Goal: Task Accomplishment & Management: Complete application form

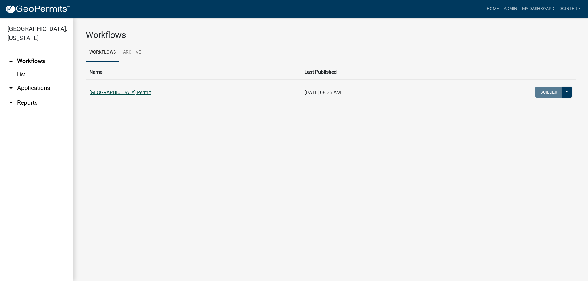
click at [119, 93] on link "[GEOGRAPHIC_DATA] Permit" at bounding box center [120, 93] width 62 height 6
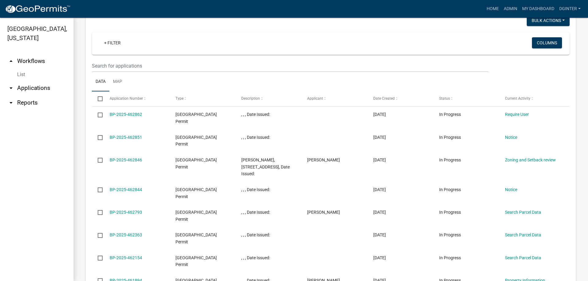
scroll to position [560, 0]
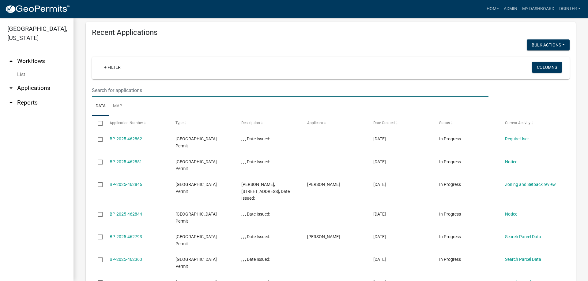
click at [97, 90] on input "text" at bounding box center [290, 90] width 397 height 13
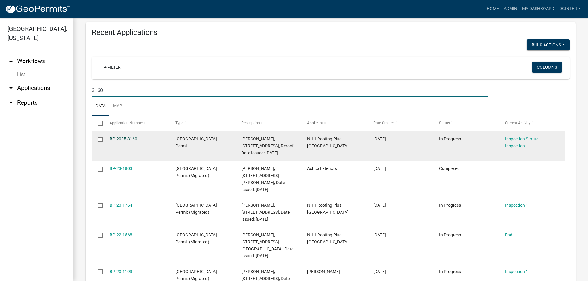
type input "3160"
click at [126, 140] on link "BP-2025-3160" at bounding box center [124, 139] width 28 height 5
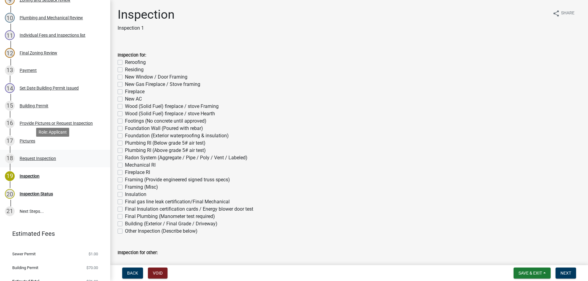
scroll to position [260, 0]
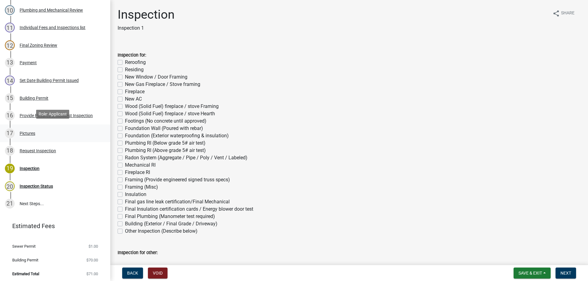
click at [33, 131] on div "Pictures" at bounding box center [28, 133] width 16 height 4
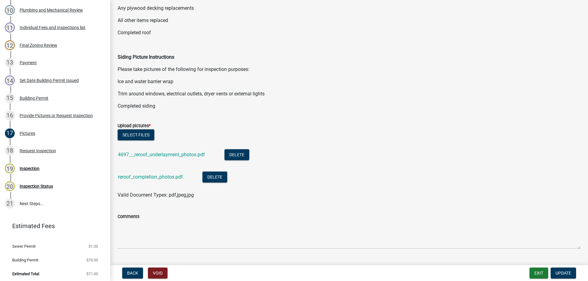
scroll to position [154, 0]
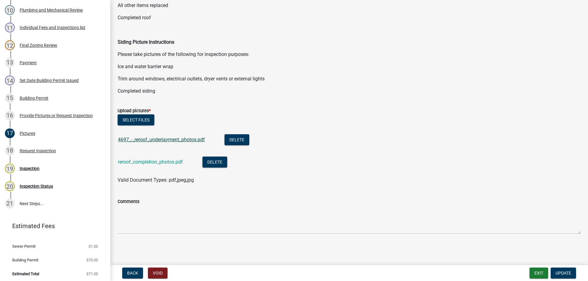
click at [184, 141] on link "4697_-_reroof_underlayment_photos.pdf" at bounding box center [161, 140] width 87 height 6
click at [151, 162] on link "reroof_completion_photos.pdf" at bounding box center [150, 162] width 65 height 6
click at [36, 167] on div "Inspection" at bounding box center [30, 169] width 20 height 4
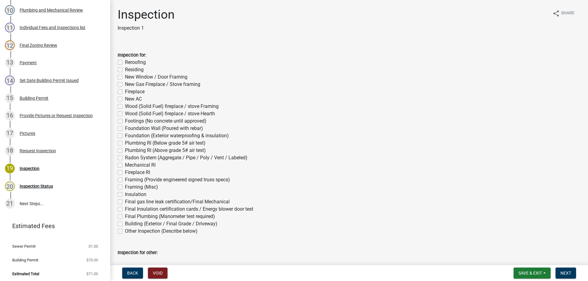
click at [125, 62] on label "Reroofing" at bounding box center [135, 62] width 21 height 7
click at [125, 62] on input "Reroofing" at bounding box center [127, 61] width 4 height 4
checkbox input "true"
checkbox input "false"
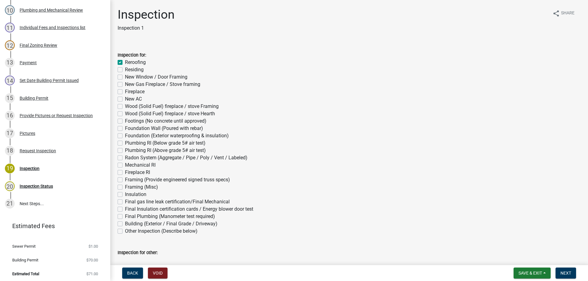
checkbox input "false"
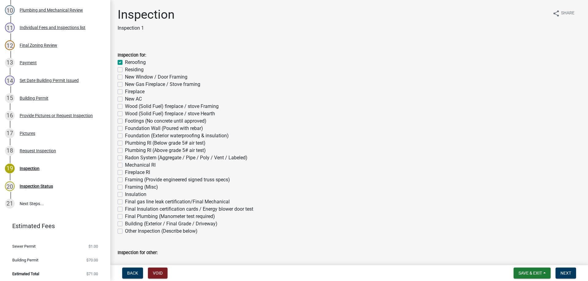
checkbox input "false"
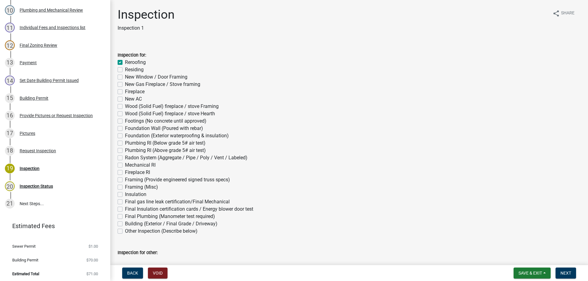
checkbox input "false"
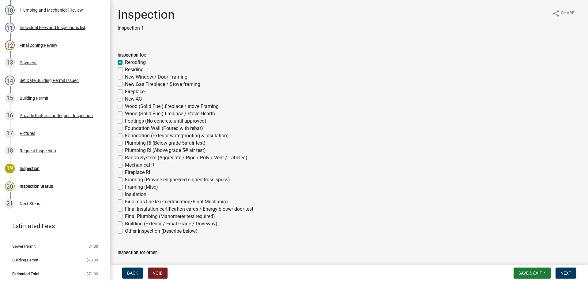
checkbox input "false"
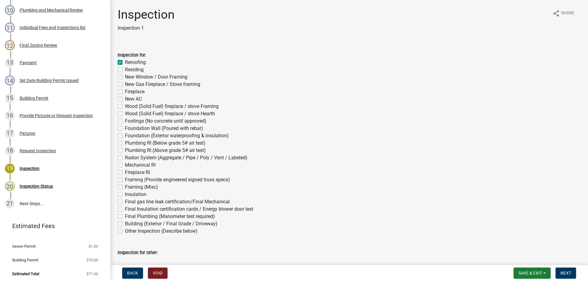
checkbox input "false"
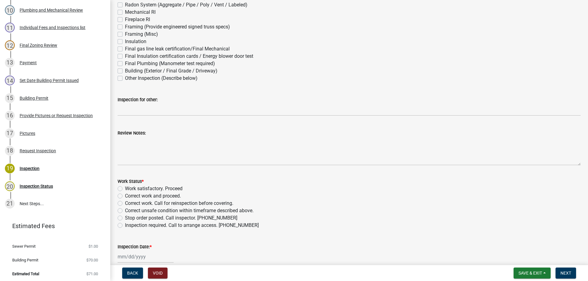
scroll to position [214, 0]
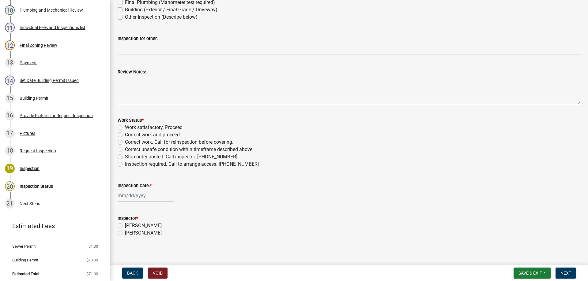
click at [123, 78] on textarea "Review Notes:" at bounding box center [349, 90] width 463 height 29
type textarea "turtle vents yes .2 rows i/w [PERSON_NAME] ,proarmour tp .gutters yes"
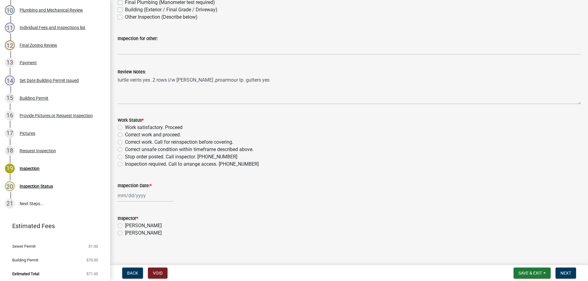
click at [125, 127] on label "Work satisfactory. Proceed" at bounding box center [154, 127] width 58 height 7
click at [125, 127] on input "Work satisfactory. Proceed" at bounding box center [127, 126] width 4 height 4
radio input "true"
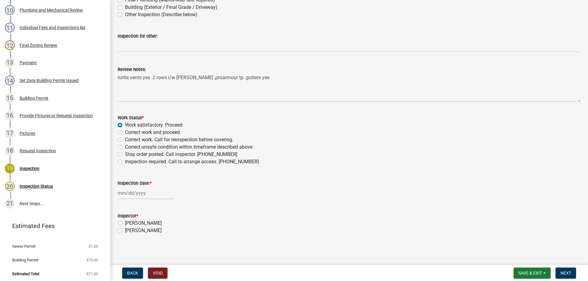
scroll to position [218, 0]
click at [135, 194] on input "Inspection Date: *" at bounding box center [146, 192] width 56 height 13
select select "8"
select select "2025"
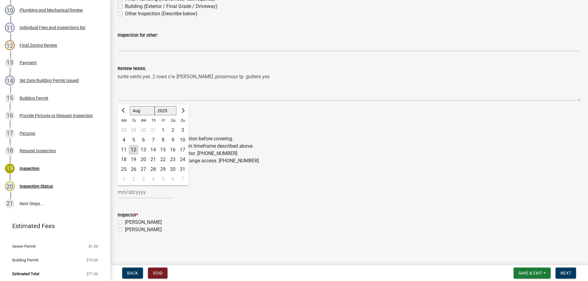
click at [135, 150] on div "12" at bounding box center [134, 150] width 10 height 10
type input "[DATE]"
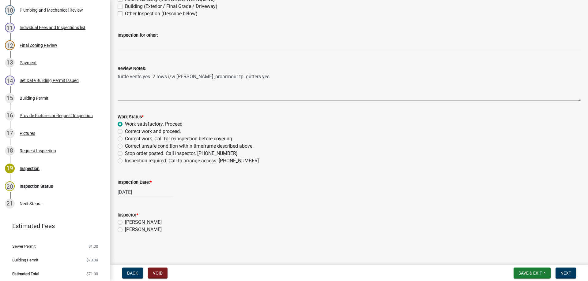
click at [125, 230] on label "[PERSON_NAME]" at bounding box center [143, 229] width 37 height 7
click at [125, 230] on input "[PERSON_NAME]" at bounding box center [127, 228] width 4 height 4
radio input "true"
click at [566, 272] on span "Next" at bounding box center [565, 273] width 11 height 5
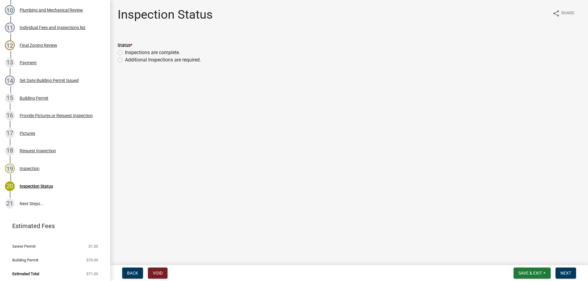
click at [125, 53] on label "Inspections are complete." at bounding box center [152, 52] width 55 height 7
click at [125, 53] on input "Inspections are complete." at bounding box center [127, 51] width 4 height 4
radio input "true"
click at [573, 274] on button "Next" at bounding box center [565, 273] width 21 height 11
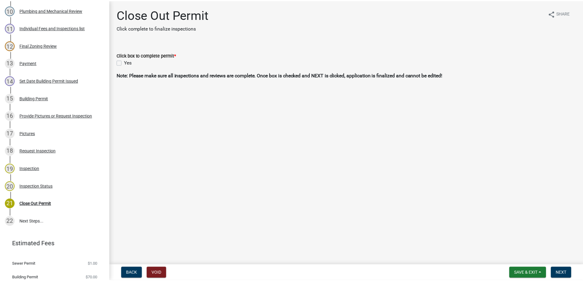
scroll to position [277, 0]
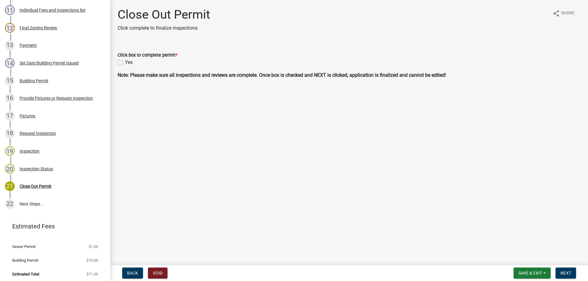
click at [125, 63] on label "Yes" at bounding box center [129, 62] width 8 height 7
click at [125, 63] on input "Yes" at bounding box center [127, 61] width 4 height 4
checkbox input "true"
click at [570, 273] on span "Next" at bounding box center [565, 273] width 11 height 5
